Goal: Task Accomplishment & Management: Use online tool/utility

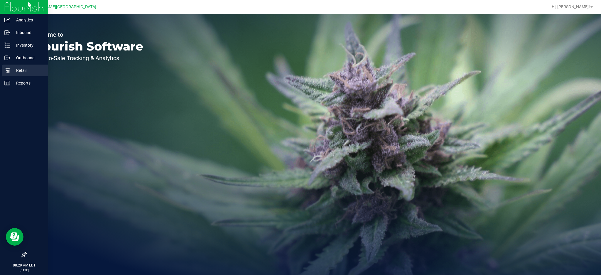
click at [11, 71] on p "Retail" at bounding box center [27, 70] width 35 height 7
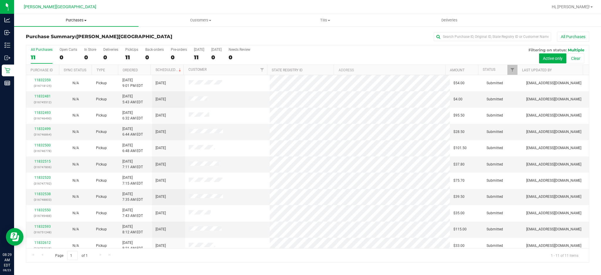
click at [80, 21] on span "Purchases" at bounding box center [76, 20] width 125 height 5
click at [40, 42] on span "Fulfillment" at bounding box center [32, 42] width 36 height 5
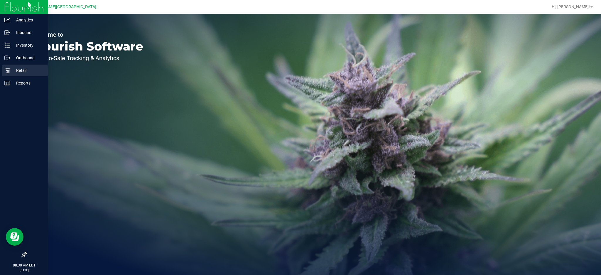
click at [11, 69] on p "Retail" at bounding box center [27, 70] width 35 height 7
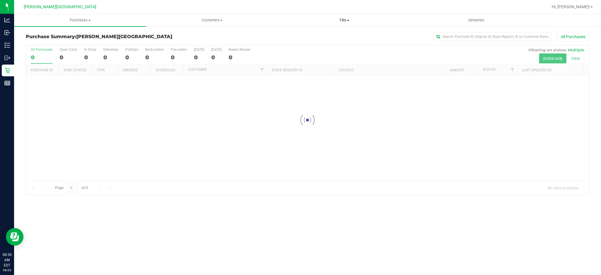
click at [347, 18] on span "Tills" at bounding box center [345, 20] width 132 height 5
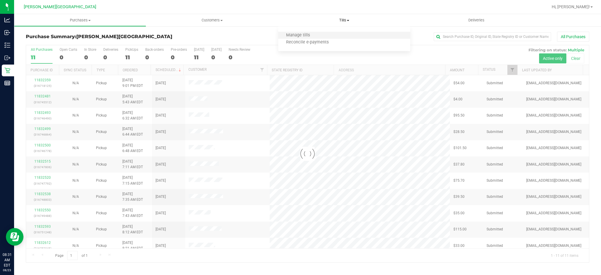
click at [310, 38] on li "Manage tills" at bounding box center [344, 35] width 132 height 7
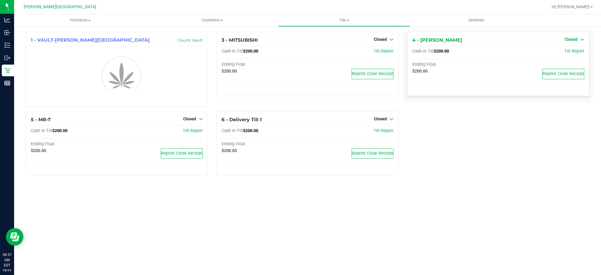
click at [584, 38] on icon at bounding box center [583, 39] width 4 height 4
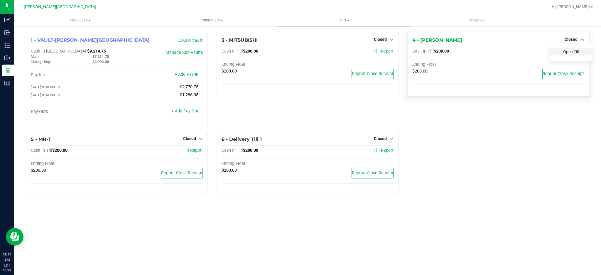
click at [565, 50] on link "Open Till" at bounding box center [571, 51] width 16 height 5
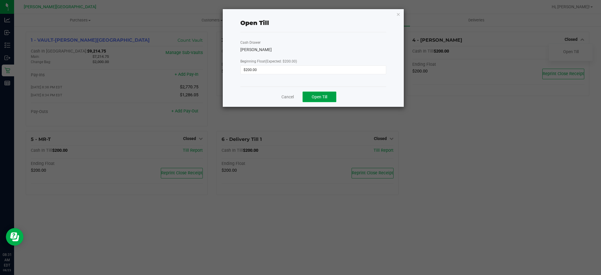
click at [325, 95] on span "Open Till" at bounding box center [320, 97] width 16 height 5
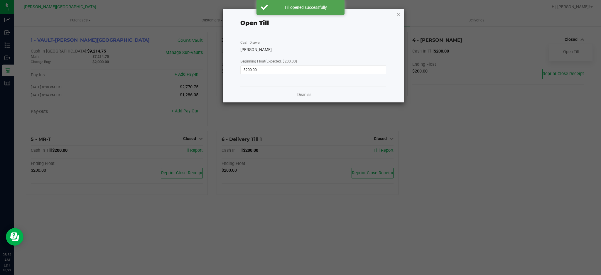
click at [399, 13] on icon "button" at bounding box center [398, 14] width 4 height 7
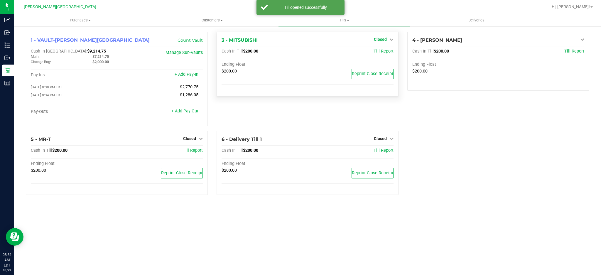
click at [387, 39] on link "Closed" at bounding box center [384, 39] width 20 height 5
click at [382, 53] on link "Open Till" at bounding box center [381, 51] width 16 height 5
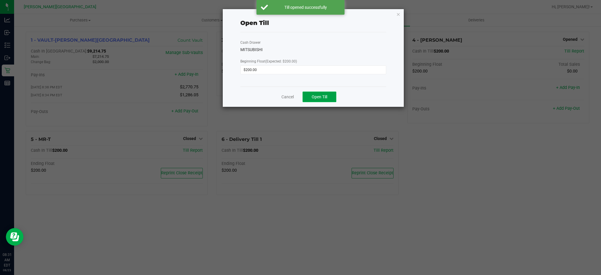
click at [326, 95] on span "Open Till" at bounding box center [320, 97] width 16 height 5
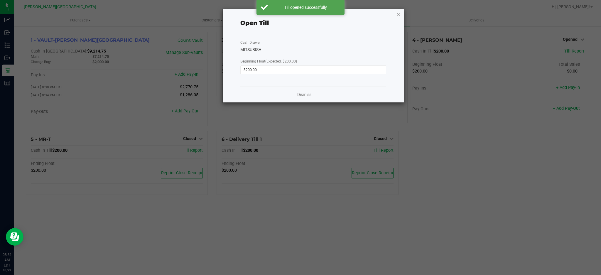
click at [398, 13] on icon "button" at bounding box center [398, 14] width 4 height 7
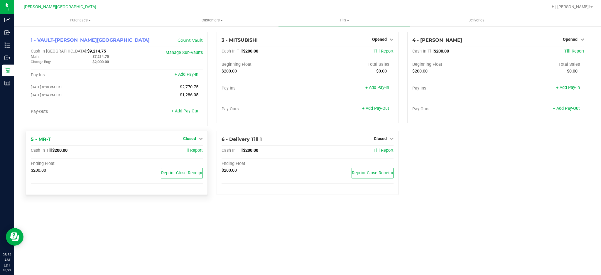
click at [194, 138] on span "Closed" at bounding box center [189, 138] width 13 height 5
click at [194, 153] on link "Open Till" at bounding box center [190, 150] width 16 height 5
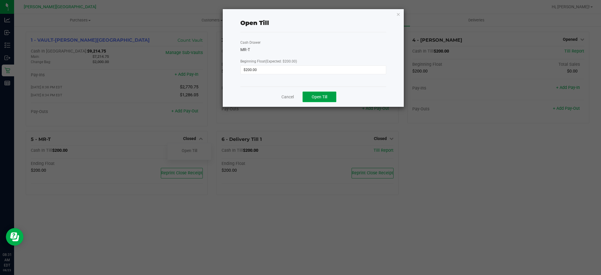
click at [322, 97] on span "Open Till" at bounding box center [320, 97] width 16 height 5
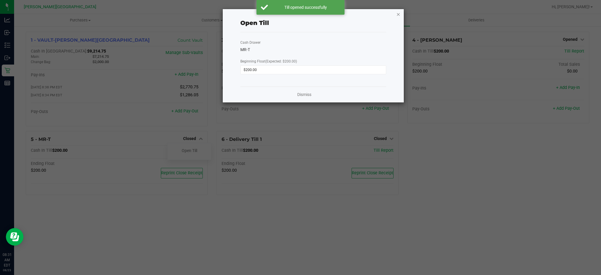
click at [398, 13] on icon "button" at bounding box center [398, 14] width 4 height 7
